Goal: Task Accomplishment & Management: Manage account settings

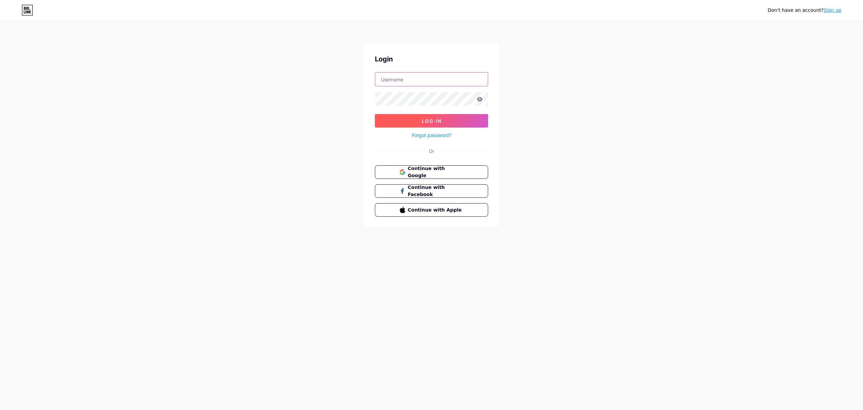
type input "[EMAIL_ADDRESS][DOMAIN_NAME]"
click at [452, 121] on button "Log In" at bounding box center [431, 120] width 113 height 13
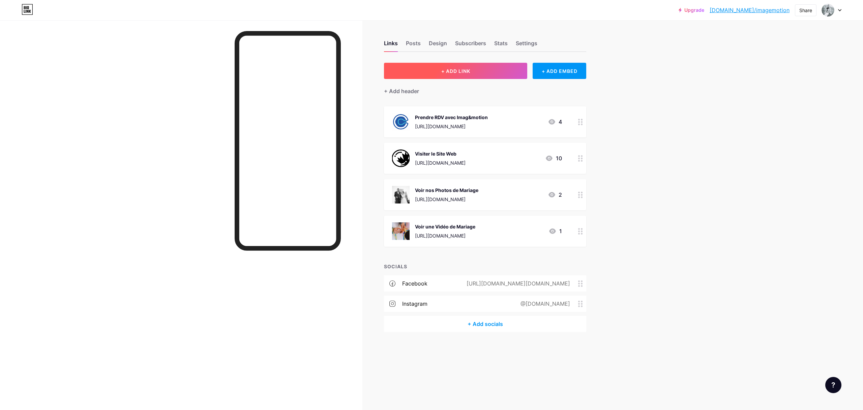
click at [497, 73] on button "+ ADD LINK" at bounding box center [455, 71] width 143 height 16
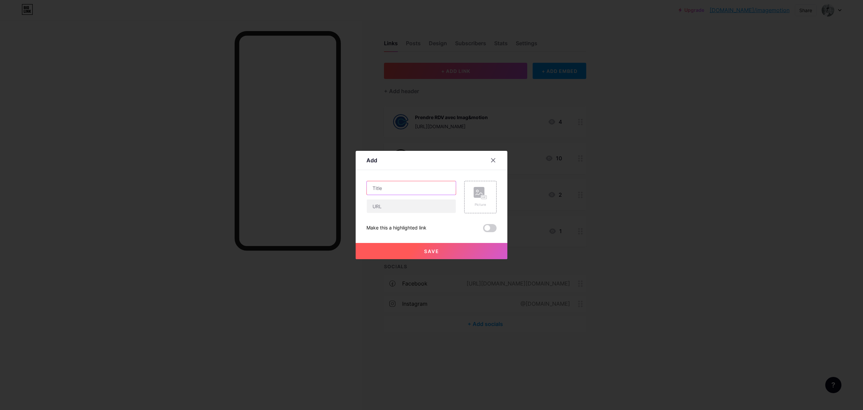
click at [398, 184] on input "text" at bounding box center [411, 187] width 89 height 13
type input "V"
type input "Mini Clip Vidéo OSMO POCKET 3"
click at [412, 209] on input "text" at bounding box center [411, 205] width 89 height 13
paste input "[URL][DOMAIN_NAME]"
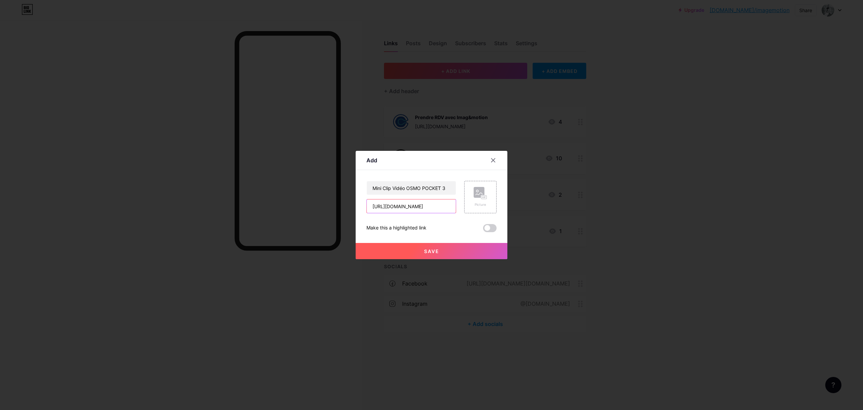
scroll to position [0, 31]
type input "[URL][DOMAIN_NAME]"
click at [437, 248] on span "Save" at bounding box center [431, 251] width 15 height 6
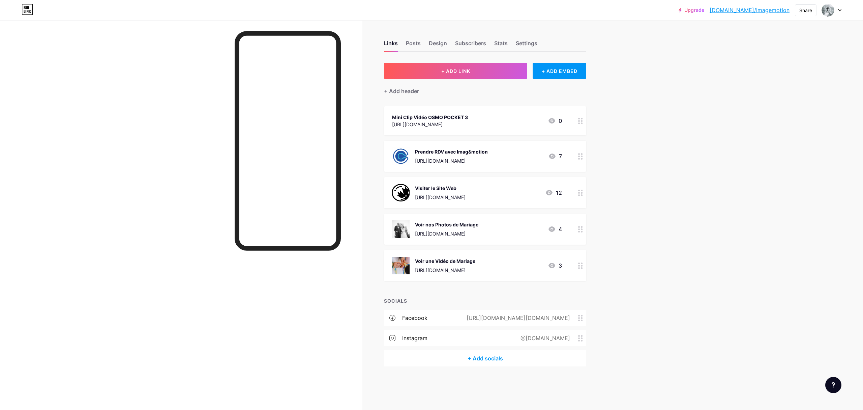
drag, startPoint x: 466, startPoint y: 119, endPoint x: 523, endPoint y: 230, distance: 124.7
click at [467, 254] on span "Mini Clip Vidéo OSMO POCKET 3 [URL][DOMAIN_NAME] 0 Prendre RDV avec Imag&motion…" at bounding box center [485, 193] width 202 height 175
drag, startPoint x: 638, startPoint y: 213, endPoint x: 609, endPoint y: 140, distance: 78.1
click at [638, 212] on div "Upgrade [DOMAIN_NAME]/imagem... [DOMAIN_NAME]/imagemotion Share Switch accounts…" at bounding box center [431, 205] width 863 height 410
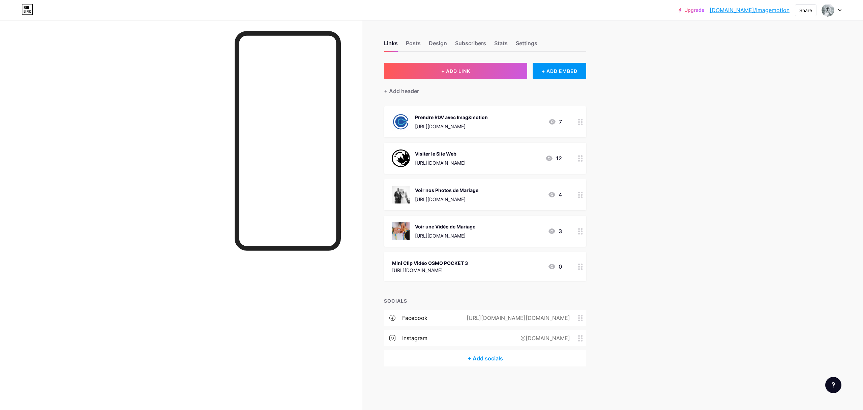
click at [518, 264] on div "Mini Clip Vidéo OSMO POCKET 3 [URL][DOMAIN_NAME] 0" at bounding box center [477, 267] width 170 height 16
click at [485, 184] on icon at bounding box center [485, 185] width 1 height 2
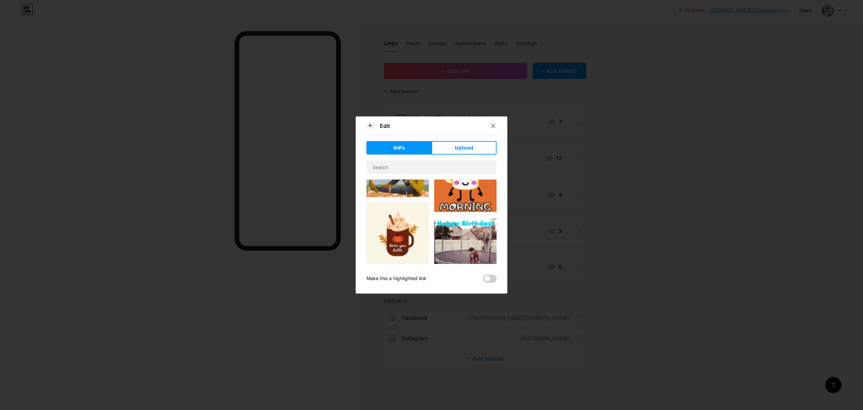
scroll to position [25, 0]
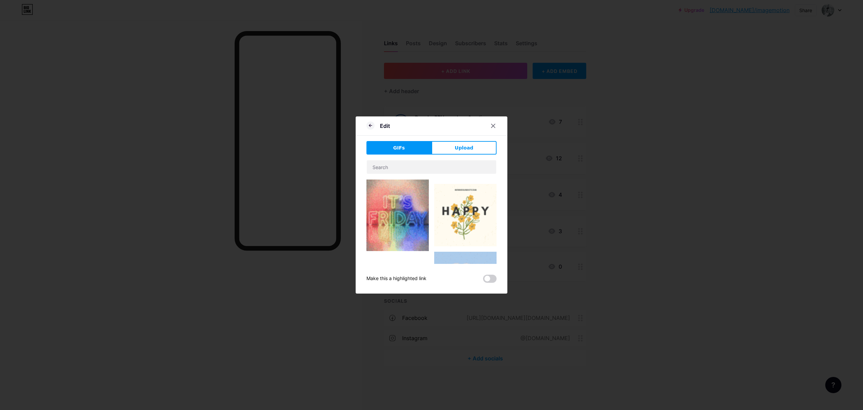
type input "Mini Clip Vidéo OSMO POCKET 3"
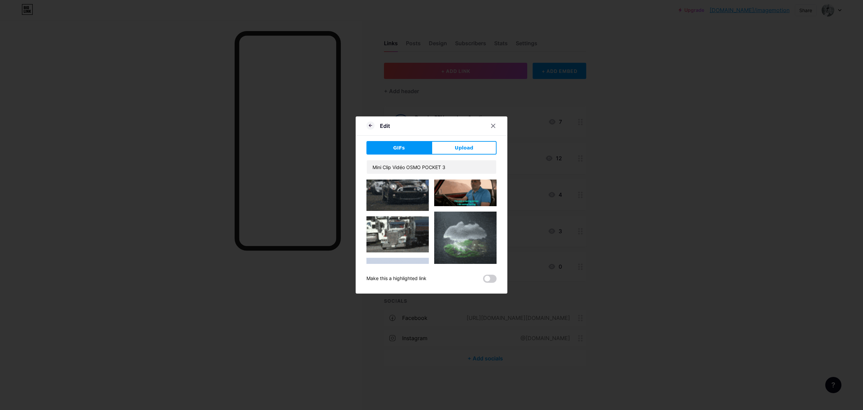
scroll to position [3282, 0]
click at [494, 127] on icon at bounding box center [492, 125] width 5 height 5
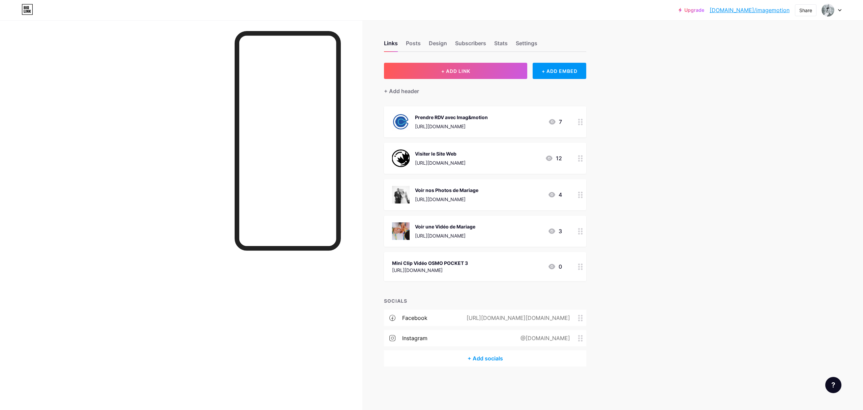
click at [516, 265] on div "Mini Clip Vidéo OSMO POCKET 3 [URL][DOMAIN_NAME] 0" at bounding box center [477, 267] width 170 height 16
click at [477, 180] on circle at bounding box center [477, 179] width 2 height 2
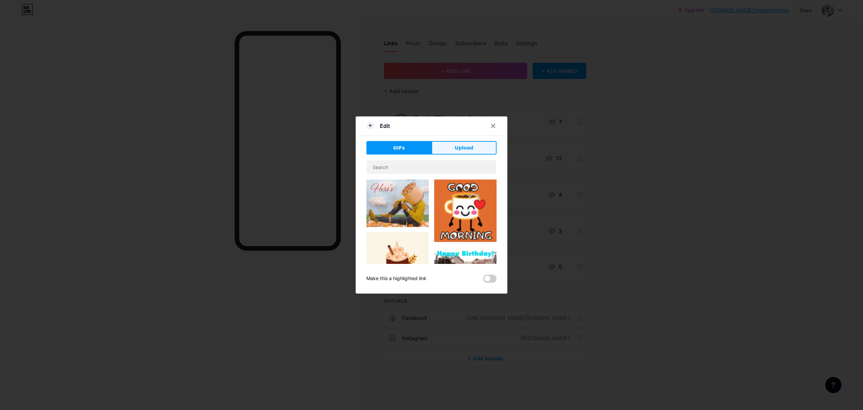
click at [454, 141] on button "Upload" at bounding box center [463, 147] width 65 height 13
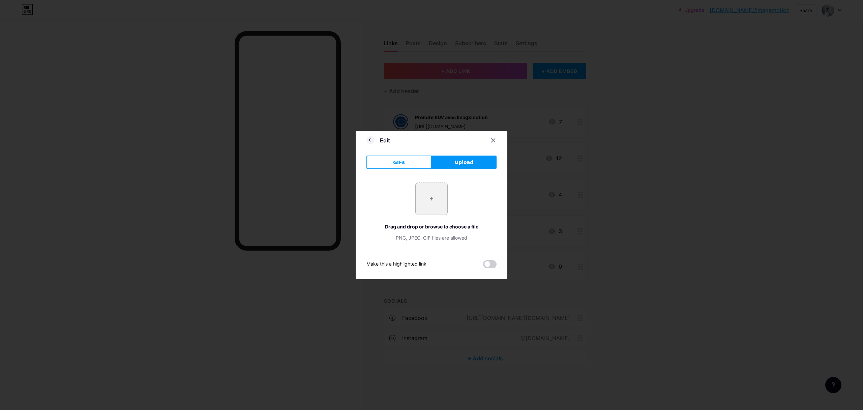
click at [431, 194] on input "file" at bounding box center [432, 199] width 32 height 32
type input "C:\fakepath\A7403047.jpg"
click at [368, 139] on icon at bounding box center [370, 140] width 8 height 8
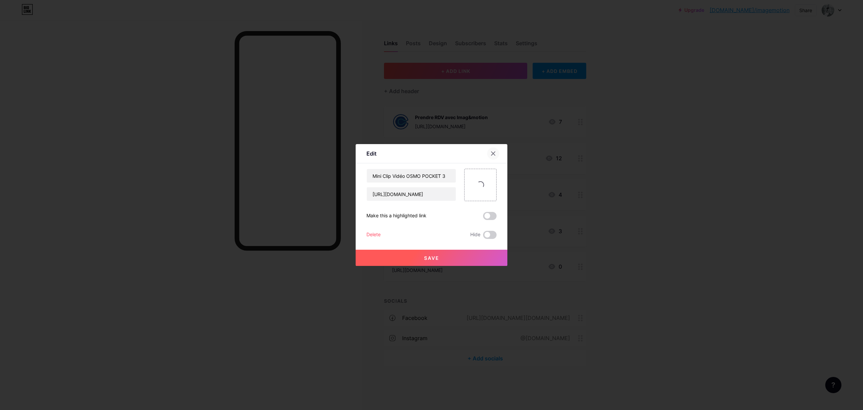
click at [493, 155] on icon at bounding box center [492, 153] width 5 height 5
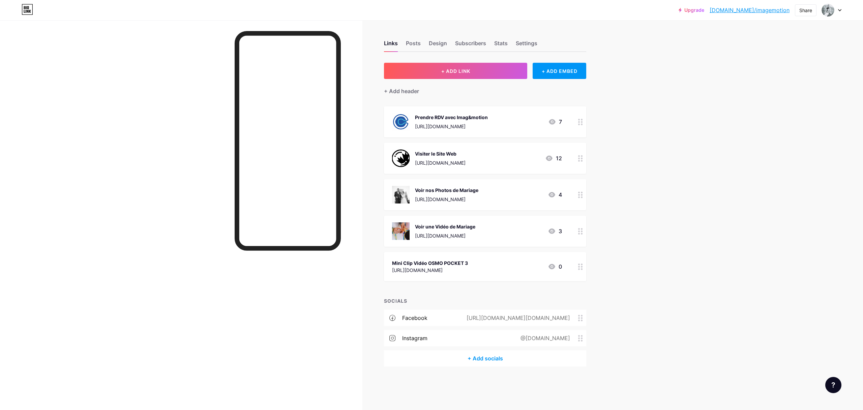
click at [524, 268] on div "Mini Clip Vidéo OSMO POCKET 3 [URL][DOMAIN_NAME] 0" at bounding box center [477, 267] width 170 height 16
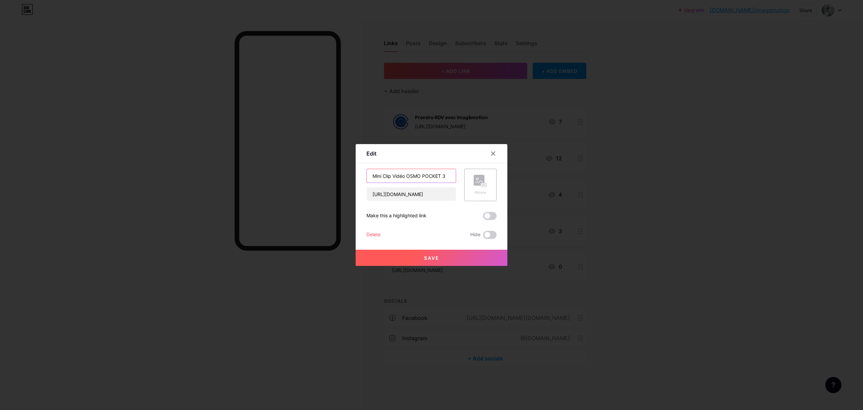
click at [370, 176] on input "Mini Clip Vidéo OSMO POCKET 3" at bounding box center [411, 175] width 89 height 13
type input "Voir un Mini Clip Vidéo OSMO POCKET 3"
click at [437, 260] on span "Save" at bounding box center [431, 258] width 15 height 6
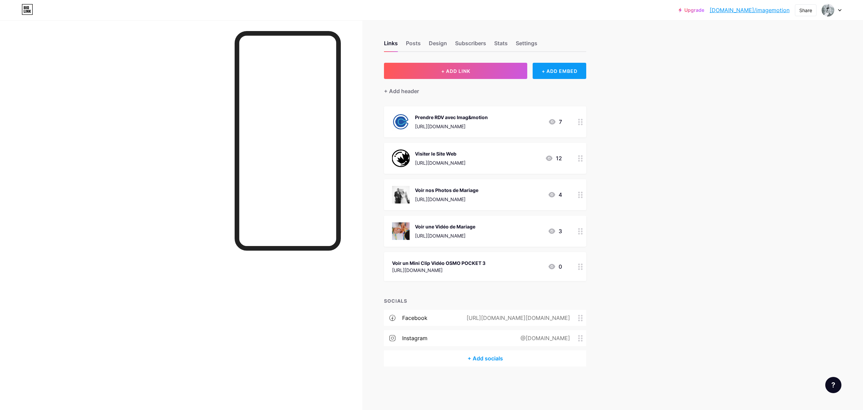
click at [543, 71] on div "+ ADD EMBED" at bounding box center [560, 71] width 54 height 16
click at [505, 41] on icon at bounding box center [507, 41] width 4 height 4
click at [520, 271] on div "Voir un Mini Clip Vidéo OSMO POCKET 3 [URL][DOMAIN_NAME] 0" at bounding box center [477, 267] width 170 height 16
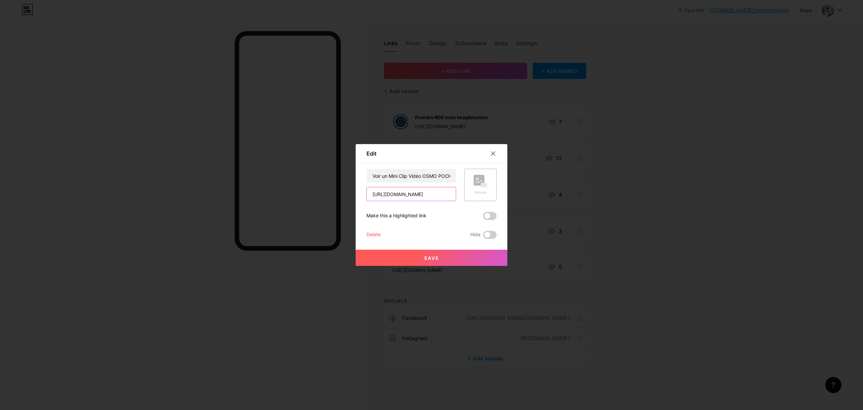
click at [439, 194] on input "[URL][DOMAIN_NAME]" at bounding box center [411, 193] width 89 height 13
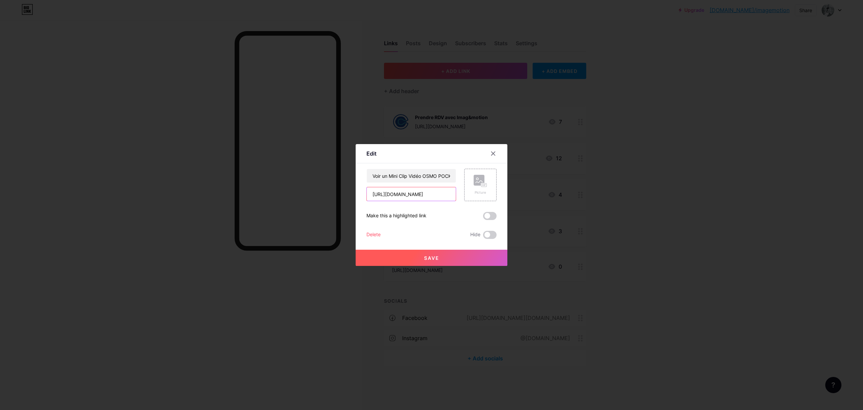
click at [439, 194] on input "[URL][DOMAIN_NAME]" at bounding box center [411, 193] width 89 height 13
click at [418, 195] on input "[URL][DOMAIN_NAME]" at bounding box center [411, 193] width 89 height 13
click at [494, 152] on icon at bounding box center [493, 154] width 4 height 4
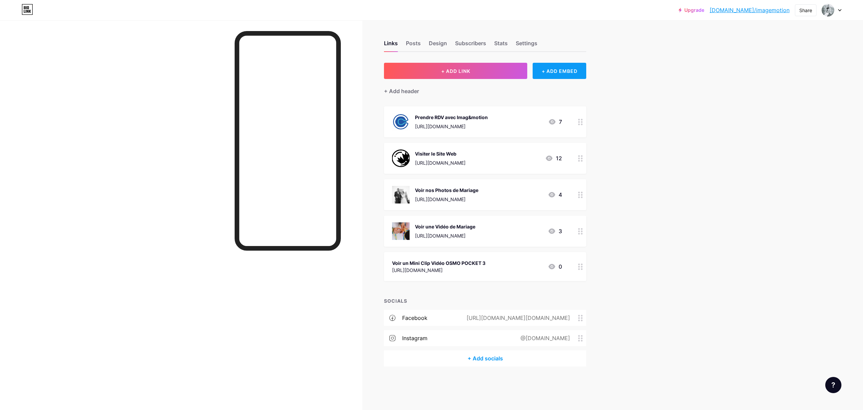
click at [556, 71] on div "+ ADD EMBED" at bounding box center [560, 71] width 54 height 16
click at [397, 91] on div "Play YouTube video without leaving your page." at bounding box center [411, 93] width 67 height 12
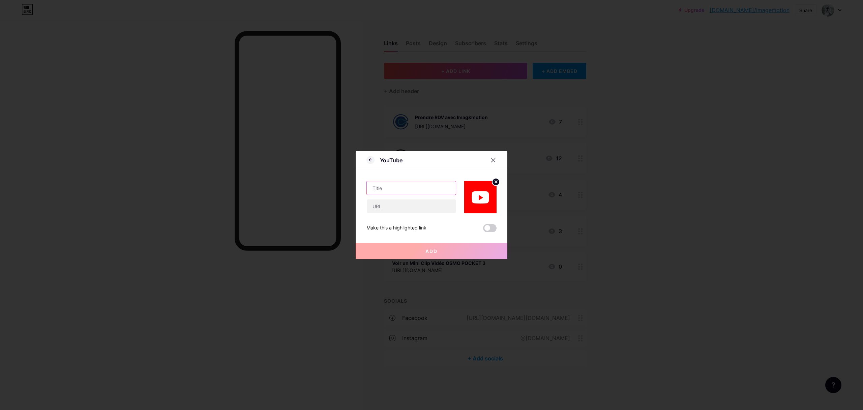
click at [406, 187] on input "text" at bounding box center [411, 187] width 89 height 13
click at [392, 187] on input "Voir un mini Clip" at bounding box center [411, 187] width 89 height 13
click at [408, 187] on input "Voir un Mini Clip" at bounding box center [411, 187] width 89 height 13
drag, startPoint x: 443, startPoint y: 187, endPoint x: 418, endPoint y: 187, distance: 24.9
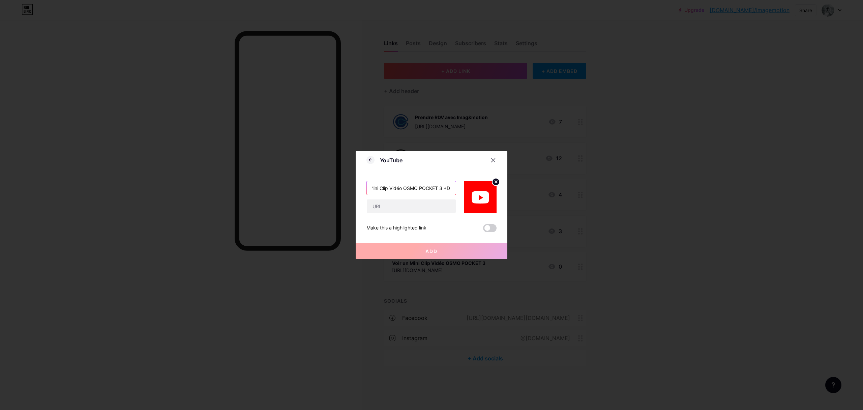
click at [418, 187] on input "Voir un Mini Clip Vidéo OSMO POCKET 3 +D" at bounding box center [411, 187] width 89 height 13
drag, startPoint x: 389, startPoint y: 188, endPoint x: 382, endPoint y: 188, distance: 7.1
click at [382, 188] on input "Voir un Mini Clip Vidéo OSMO POCKET 3 +D" at bounding box center [411, 187] width 89 height 13
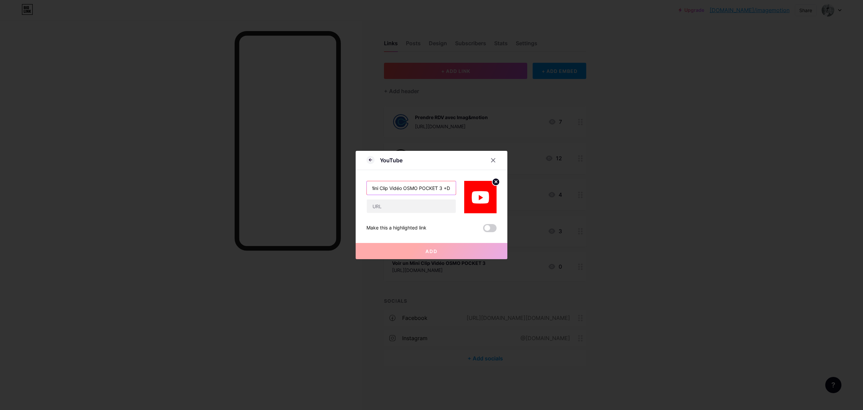
click at [450, 188] on input "Voir Mini Clip Vidéo OSMO POCKET 3 +D" at bounding box center [411, 187] width 89 height 13
click at [435, 189] on input "Voir Mini Clip Vidéo OSMO POCKET 3 +DRON" at bounding box center [411, 187] width 89 height 13
click at [448, 188] on input "Voir Mini Clip Vidéo OSMO POCKET 3+DRON" at bounding box center [411, 187] width 89 height 13
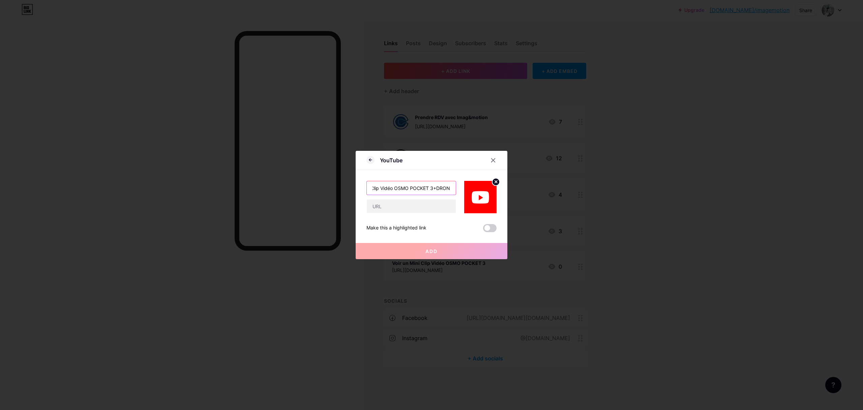
click at [451, 188] on input "Voir Mini Clip Vidéo OSMO POCKET 3+DRON" at bounding box center [411, 187] width 89 height 13
type input "Voir Mini Clip Vidéo OSMO POCKET 3+DRONE"
click at [416, 206] on input "text" at bounding box center [411, 205] width 89 height 13
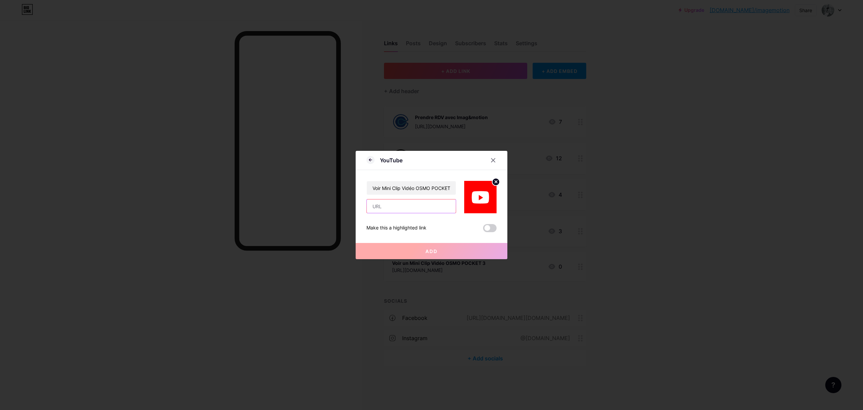
paste input "[URL][DOMAIN_NAME]"
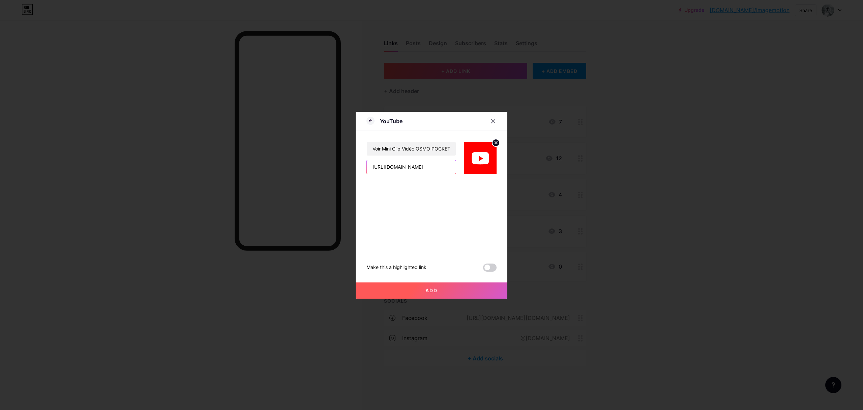
type input "[URL][DOMAIN_NAME]"
click at [429, 293] on button "Add" at bounding box center [432, 290] width 152 height 16
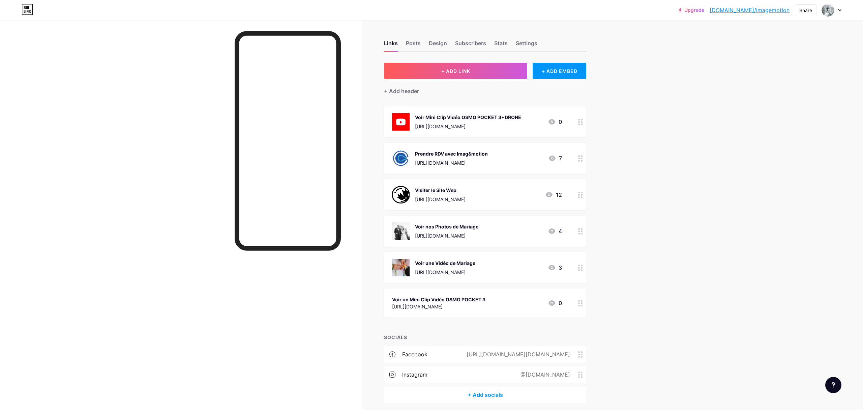
drag, startPoint x: 510, startPoint y: 118, endPoint x: 554, endPoint y: 163, distance: 63.4
click at [508, 241] on span "Voir Mini Clip Vidéo OSMO POCKET 3+DRONE [URL][DOMAIN_NAME] 0 Prendre RDV avec …" at bounding box center [485, 211] width 202 height 211
click at [576, 306] on div at bounding box center [580, 302] width 11 height 29
click at [375, 235] on div "Delete" at bounding box center [373, 235] width 14 height 8
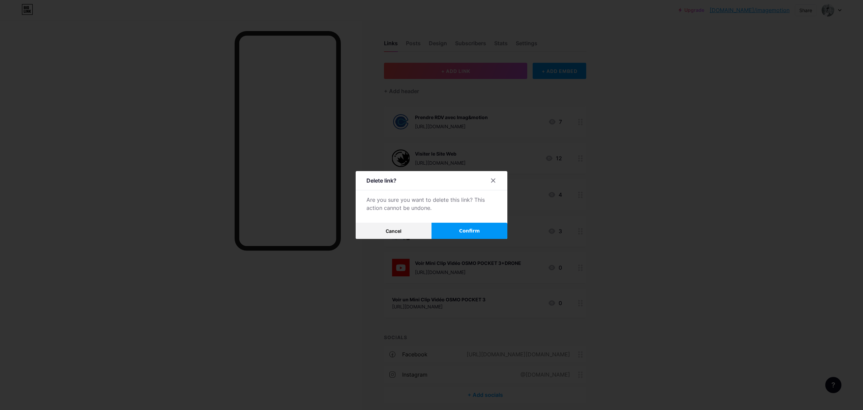
click at [468, 231] on span "Confirm" at bounding box center [469, 230] width 21 height 7
